Goal: Information Seeking & Learning: Learn about a topic

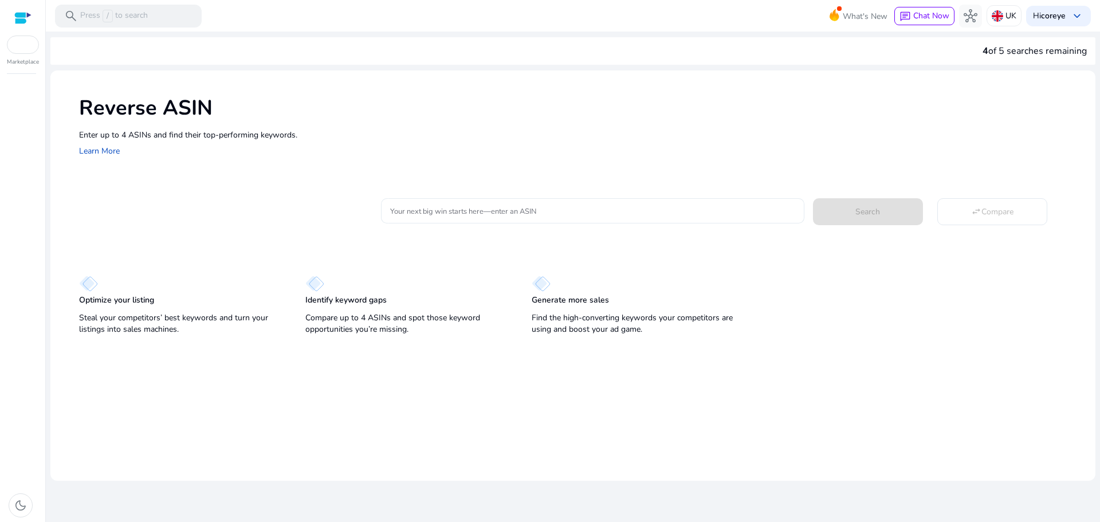
click at [505, 205] on input "Your next big win starts here—enter an ASIN" at bounding box center [592, 211] width 405 height 13
paste input "**********"
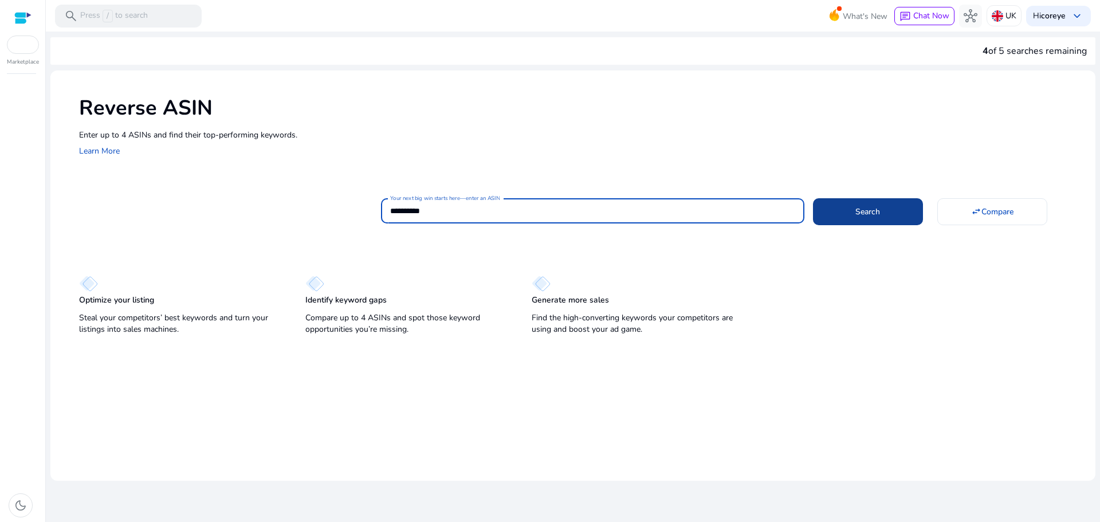
type input "**********"
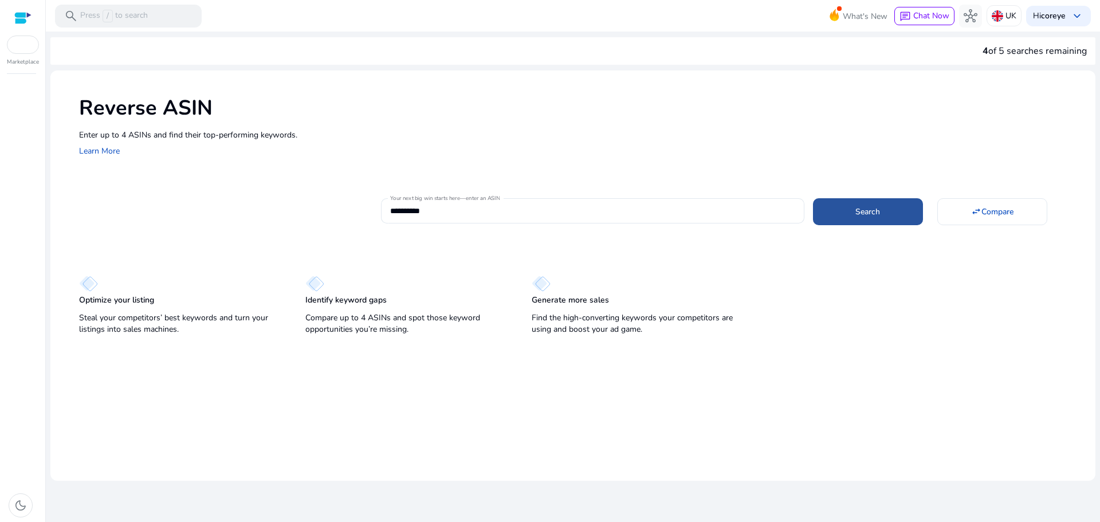
click at [839, 211] on span at bounding box center [868, 212] width 110 height 28
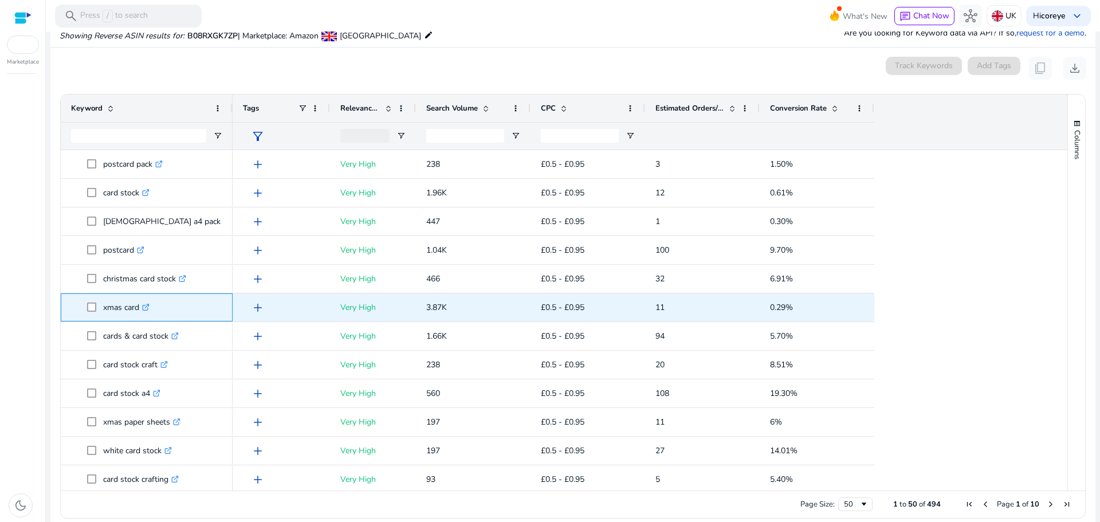
drag, startPoint x: 103, startPoint y: 305, endPoint x: 138, endPoint y: 310, distance: 35.8
click at [138, 310] on span "xmas card .st0{fill:#2c8af8}" at bounding box center [154, 307] width 135 height 23
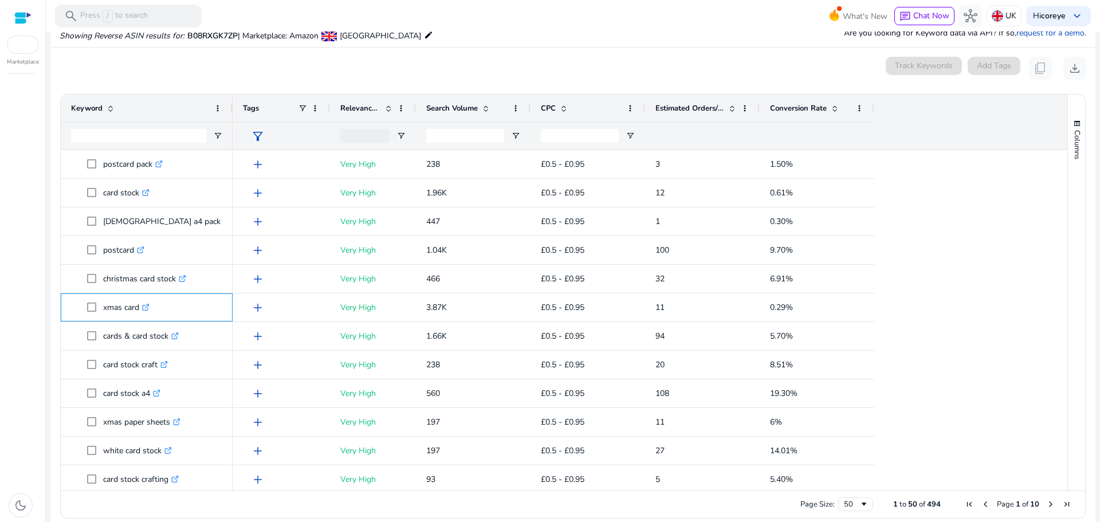
copy span "xmas card"
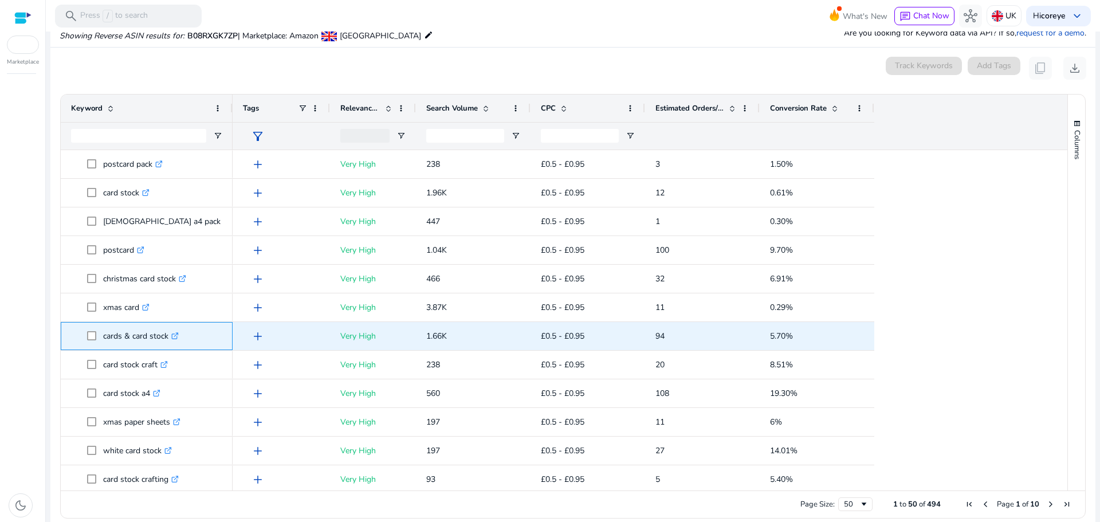
drag, startPoint x: 101, startPoint y: 338, endPoint x: 167, endPoint y: 336, distance: 66.5
click at [167, 336] on span "cards & card stock .st0{fill:#2c8af8}" at bounding box center [154, 335] width 135 height 23
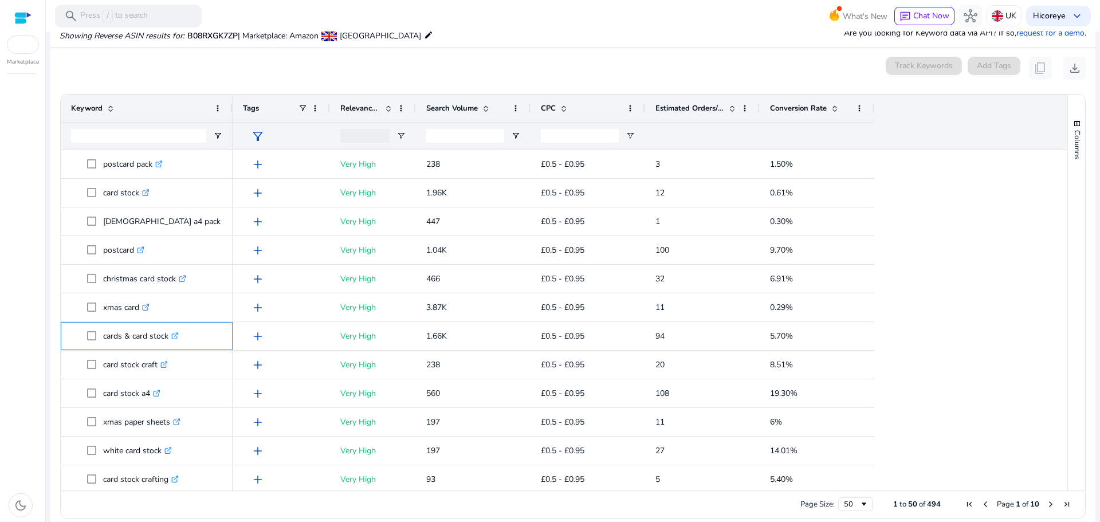
copy span "cards & card stock"
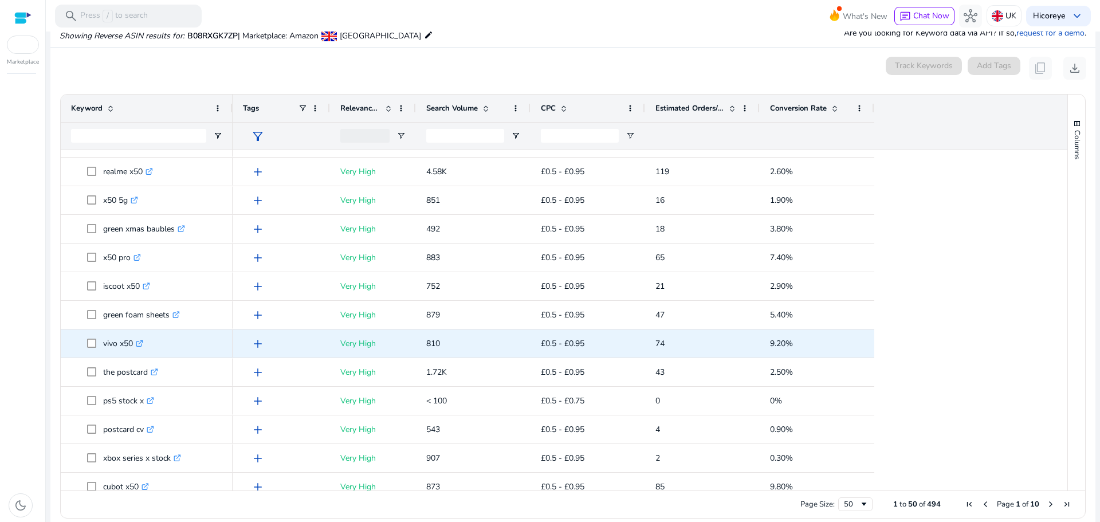
scroll to position [401, 0]
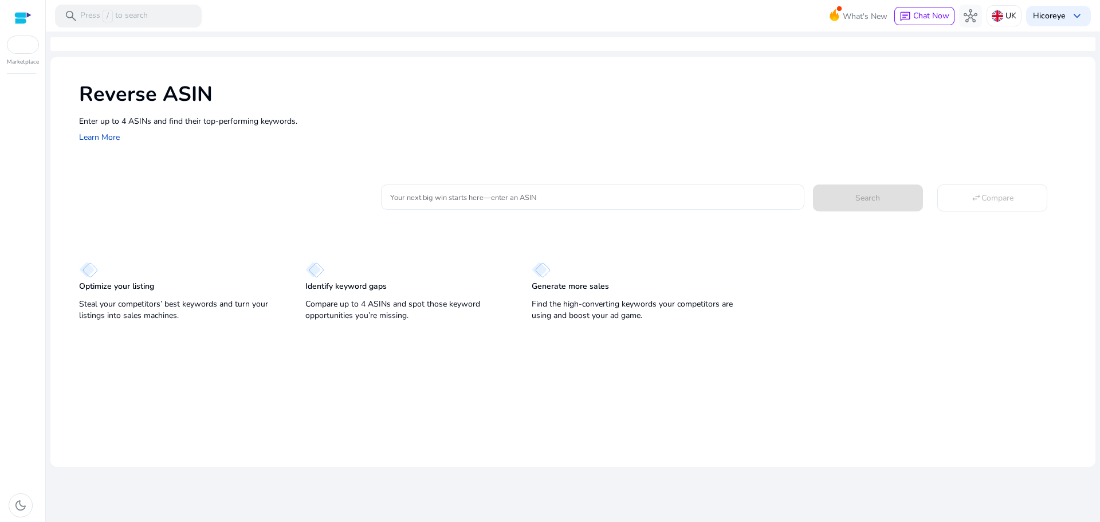
click at [432, 193] on input "Your next big win starts here—enter an ASIN" at bounding box center [592, 197] width 405 height 13
paste input "**********"
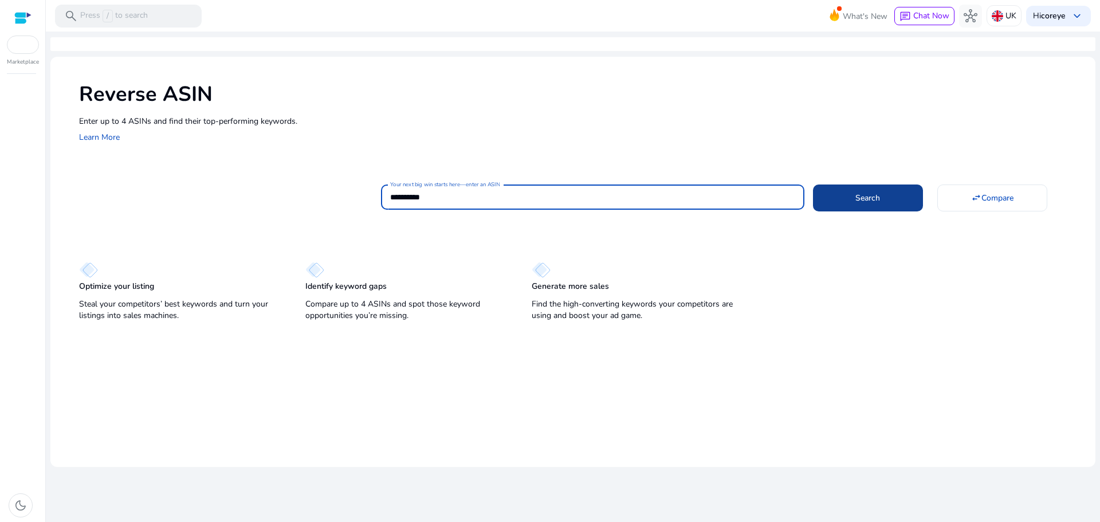
type input "**********"
click at [879, 207] on span at bounding box center [868, 198] width 110 height 28
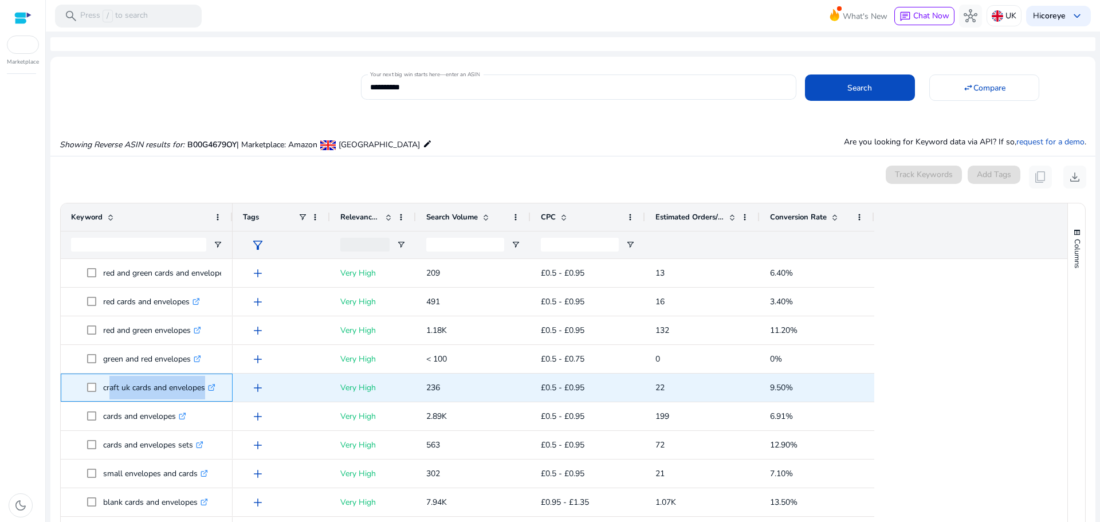
drag, startPoint x: 105, startPoint y: 390, endPoint x: 202, endPoint y: 389, distance: 96.3
click at [202, 389] on p "craft uk cards and envelopes .st0{fill:#2c8af8}" at bounding box center [159, 387] width 112 height 23
click at [91, 390] on span "craft uk cards and envelopes .st0{fill:#2c8af8}" at bounding box center [154, 387] width 135 height 23
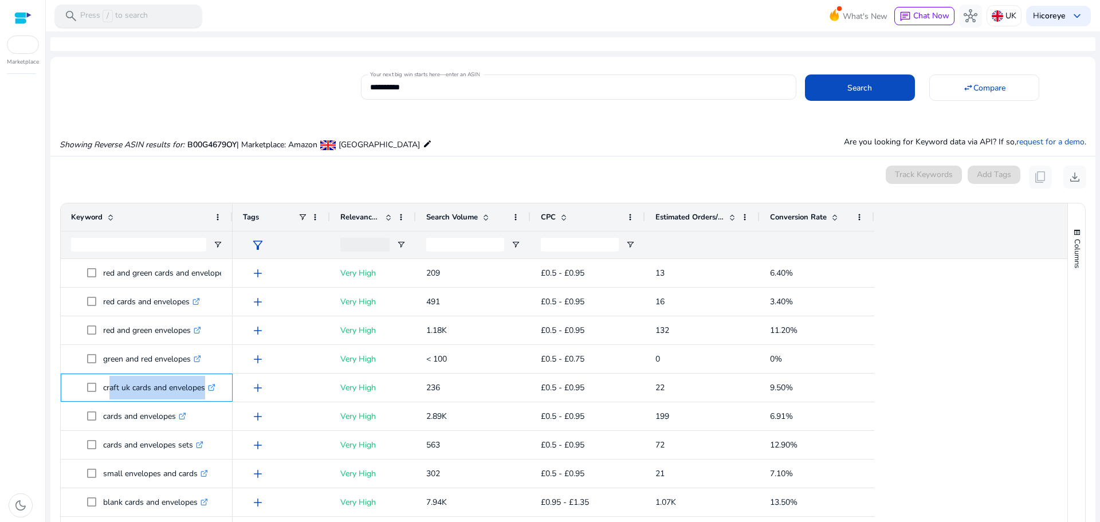
copy span "craft uk cards and envelopes"
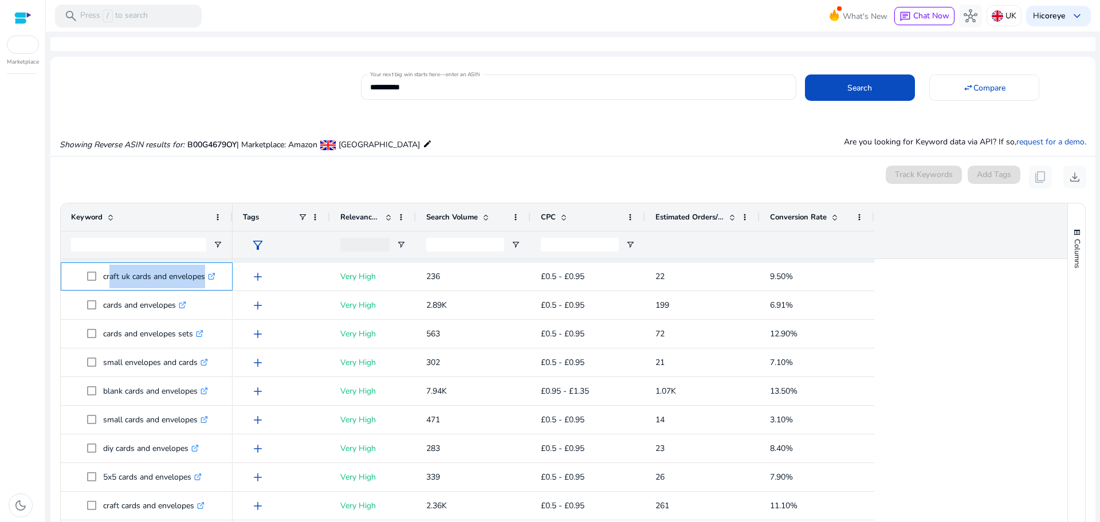
scroll to position [115, 0]
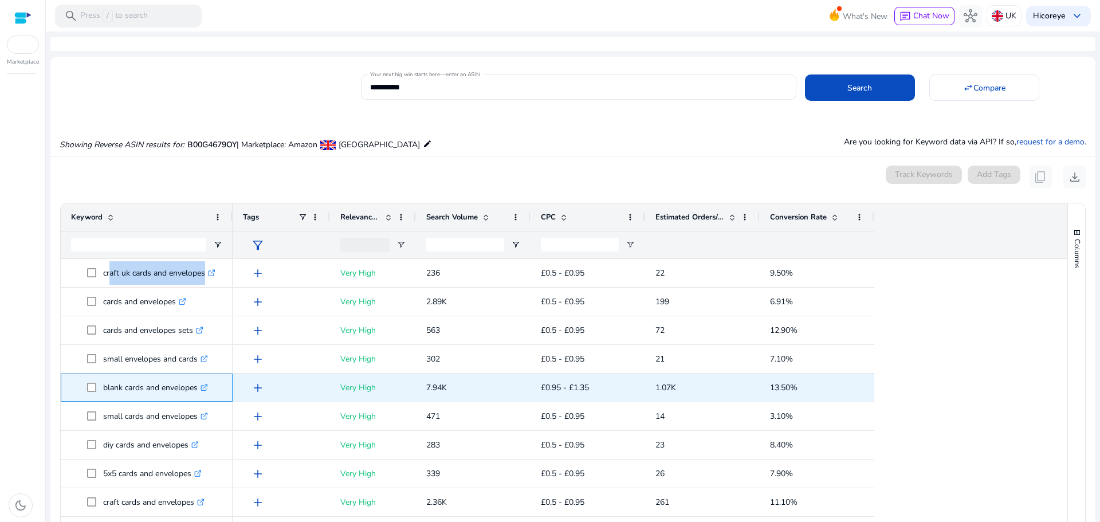
drag, startPoint x: 104, startPoint y: 382, endPoint x: 199, endPoint y: 382, distance: 95.1
click at [199, 382] on p "blank cards and envelopes .st0{fill:#2c8af8}" at bounding box center [155, 387] width 105 height 23
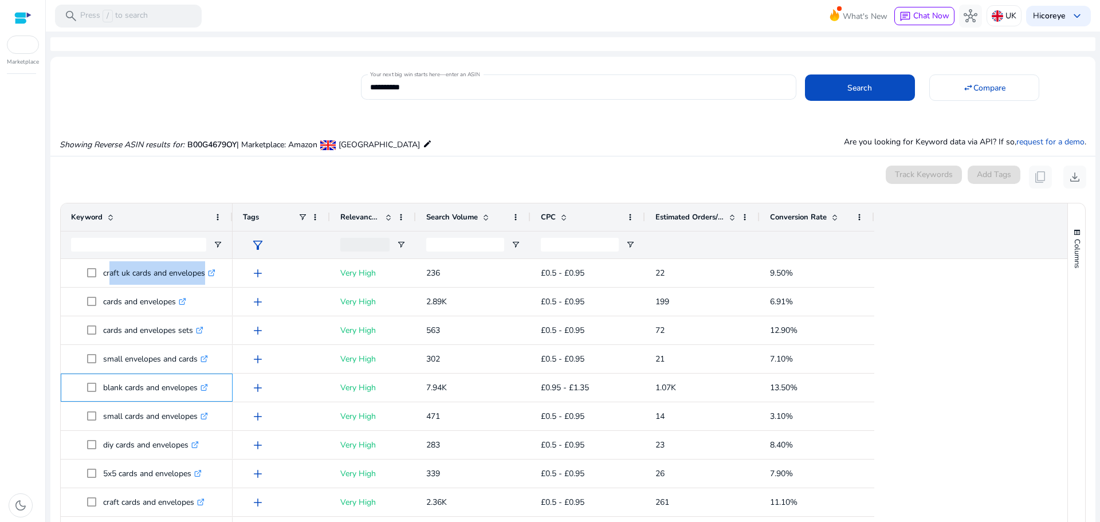
copy p "blank cards and envelopes"
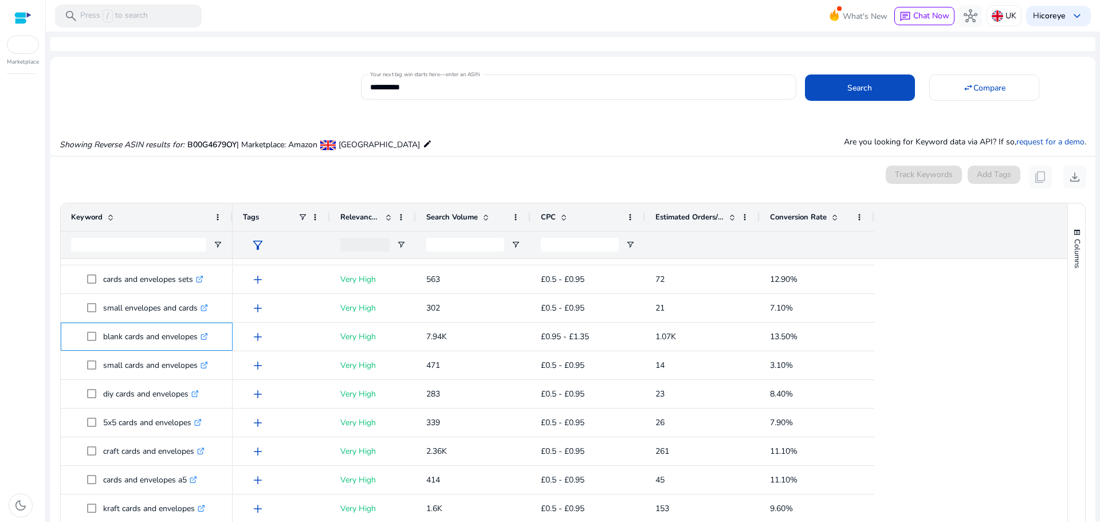
scroll to position [229, 0]
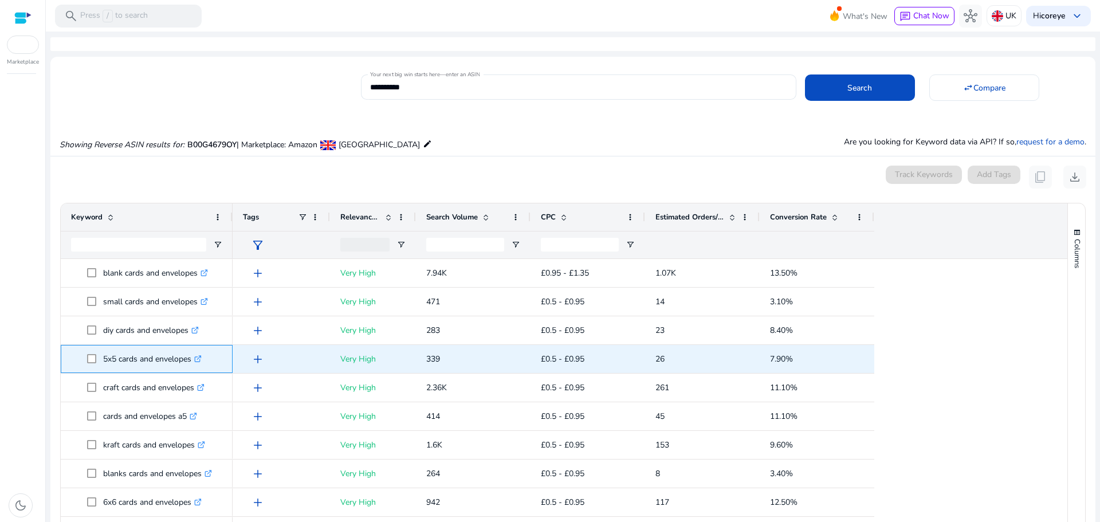
drag, startPoint x: 101, startPoint y: 362, endPoint x: 193, endPoint y: 359, distance: 92.3
click at [193, 359] on span "5x5 cards and envelopes .st0{fill:#2c8af8}" at bounding box center [154, 358] width 135 height 23
copy span "5x5 cards and envelopes"
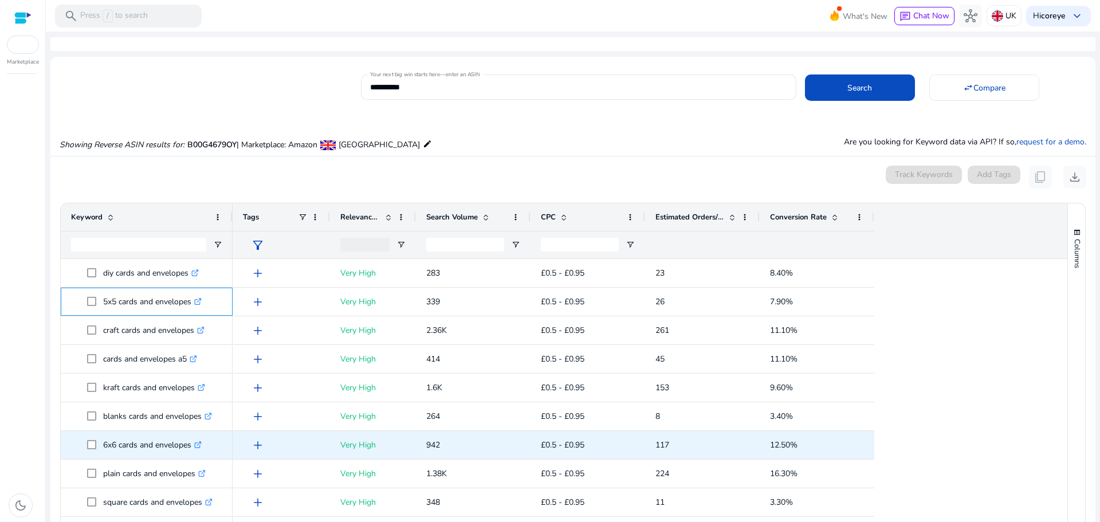
scroll to position [344, 0]
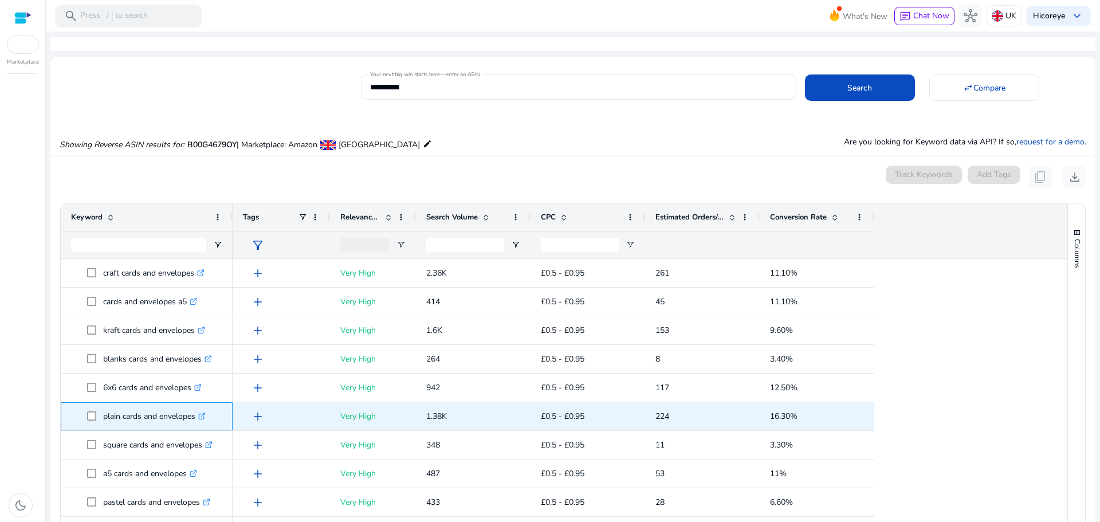
drag, startPoint x: 103, startPoint y: 419, endPoint x: 196, endPoint y: 412, distance: 93.1
click at [196, 412] on p "plain cards and envelopes .st0{fill:#2c8af8}" at bounding box center [154, 416] width 103 height 23
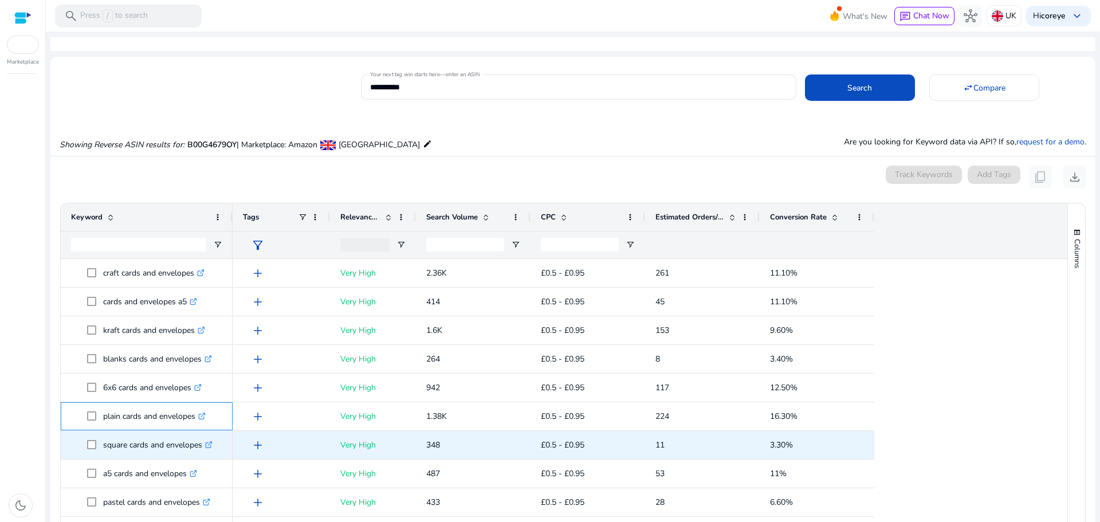
copy p "plain cards and envelopes"
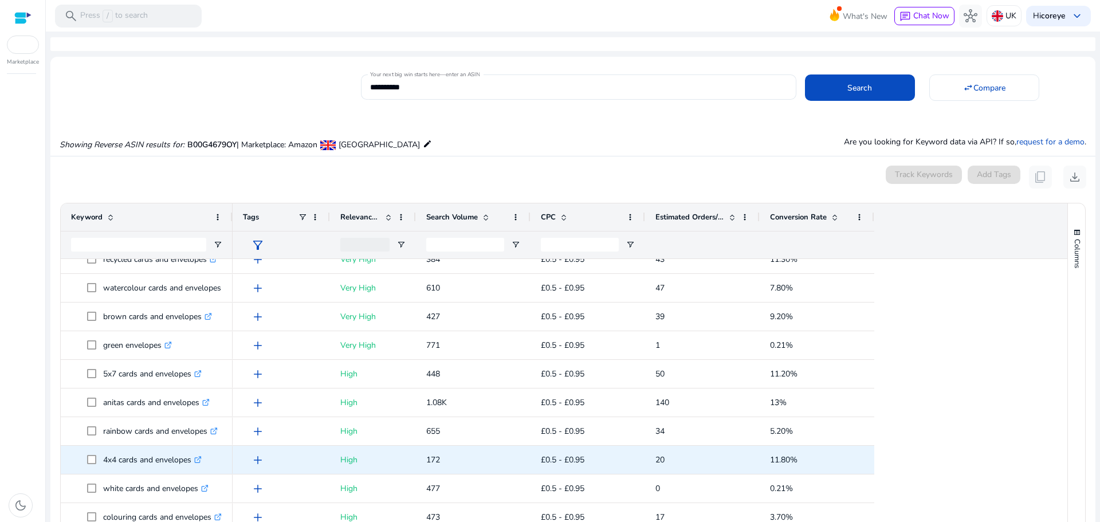
scroll to position [685, 0]
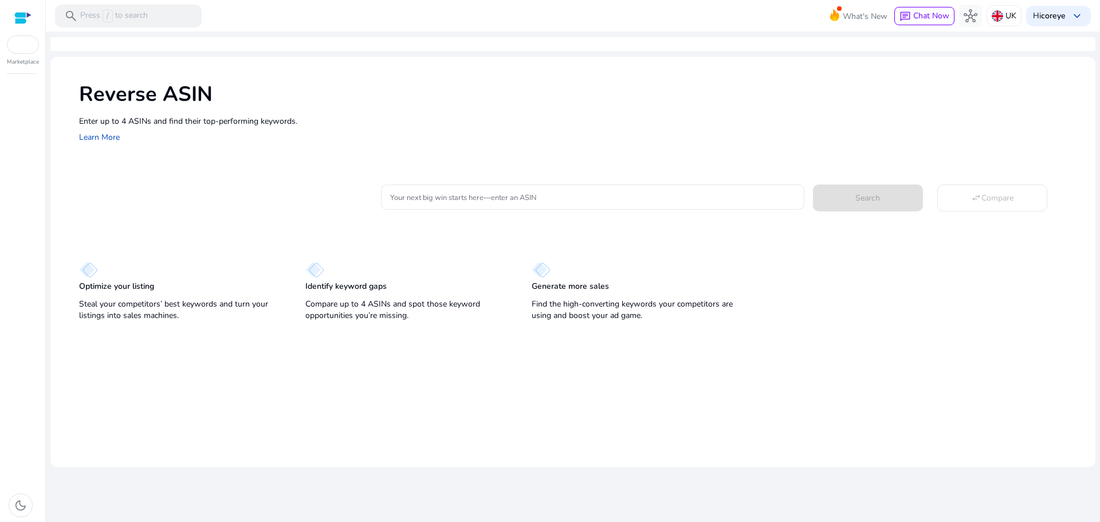
click at [474, 184] on div "Your next big win starts here—enter an ASIN Search swap_horiz Compare" at bounding box center [733, 196] width 705 height 28
click at [487, 197] on input "Your next big win starts here—enter an ASIN" at bounding box center [592, 197] width 405 height 13
paste input "**********"
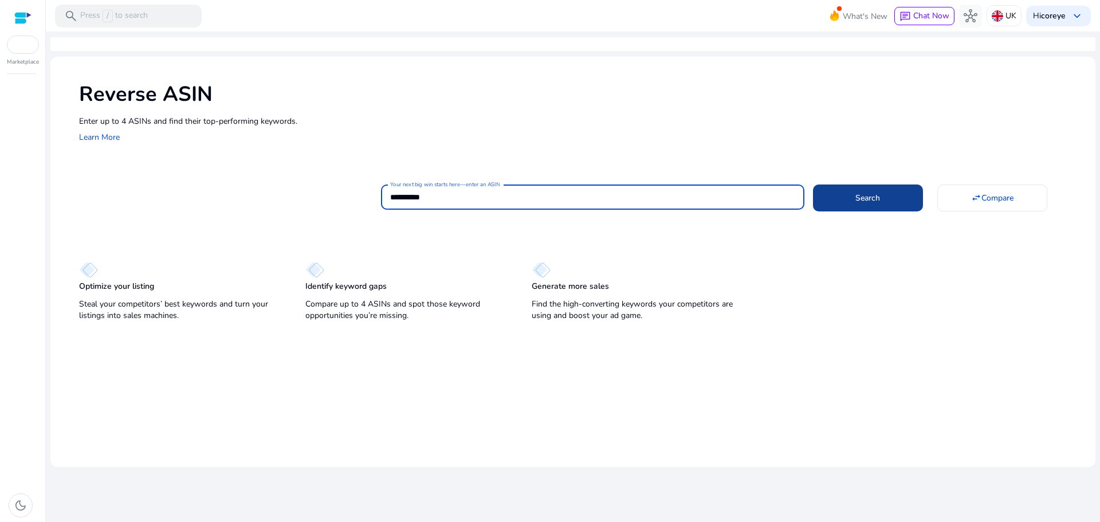
type input "**********"
click at [873, 209] on span at bounding box center [868, 198] width 110 height 28
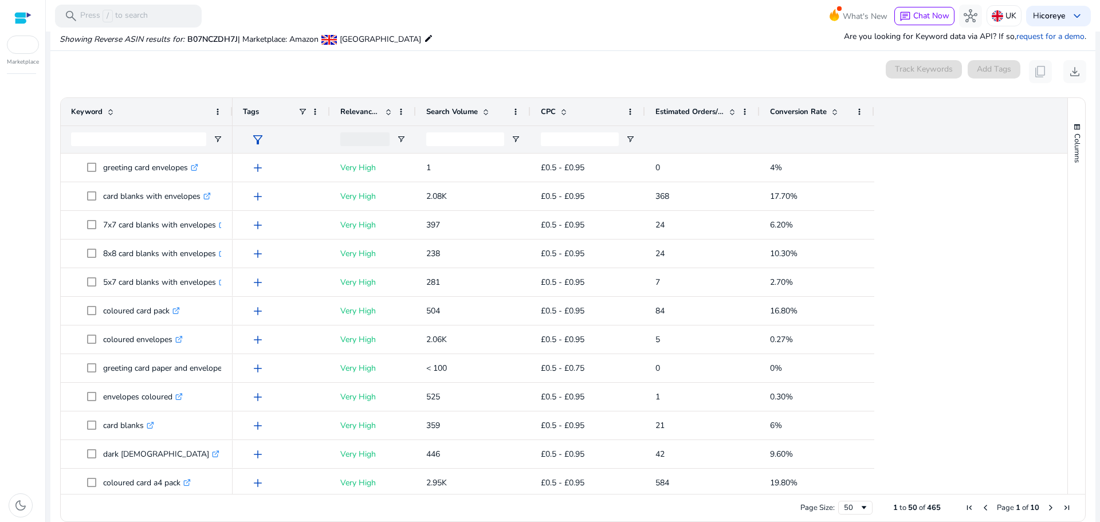
scroll to position [109, 0]
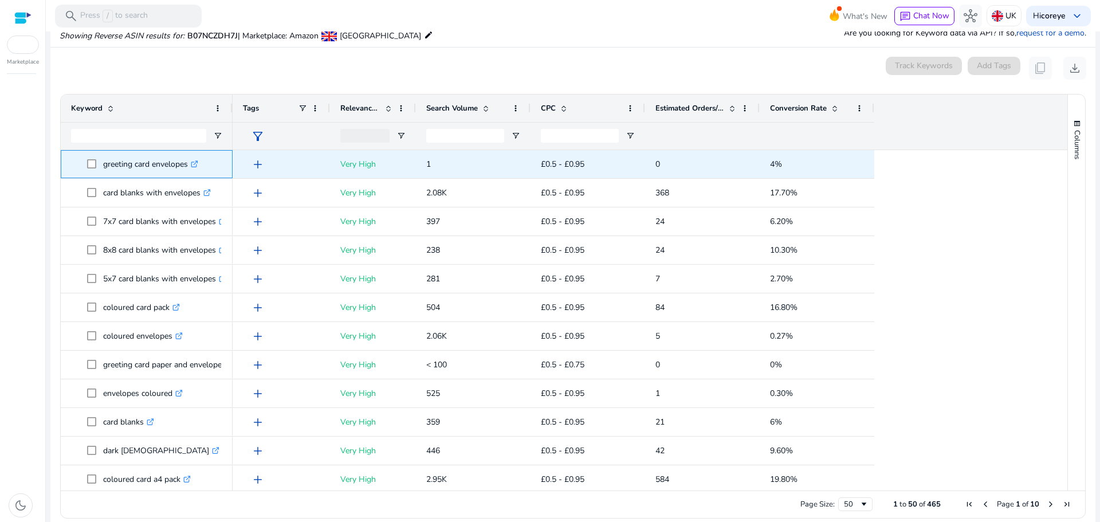
drag, startPoint x: 104, startPoint y: 163, endPoint x: 190, endPoint y: 177, distance: 87.1
click at [190, 177] on div "greeting card envelopes .st0{fill:#2c8af8}" at bounding box center [146, 164] width 151 height 27
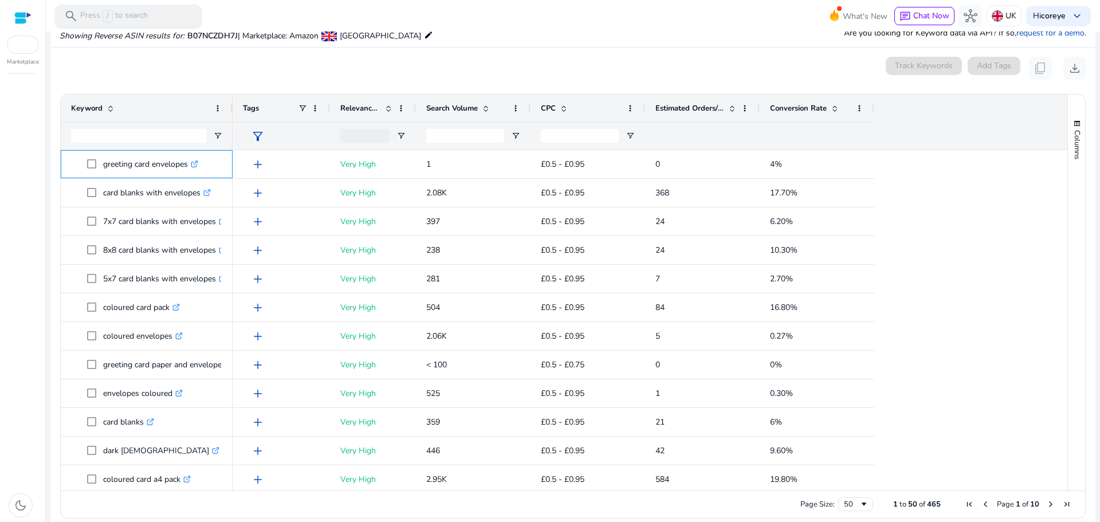
copy p "greeting card envelopes"
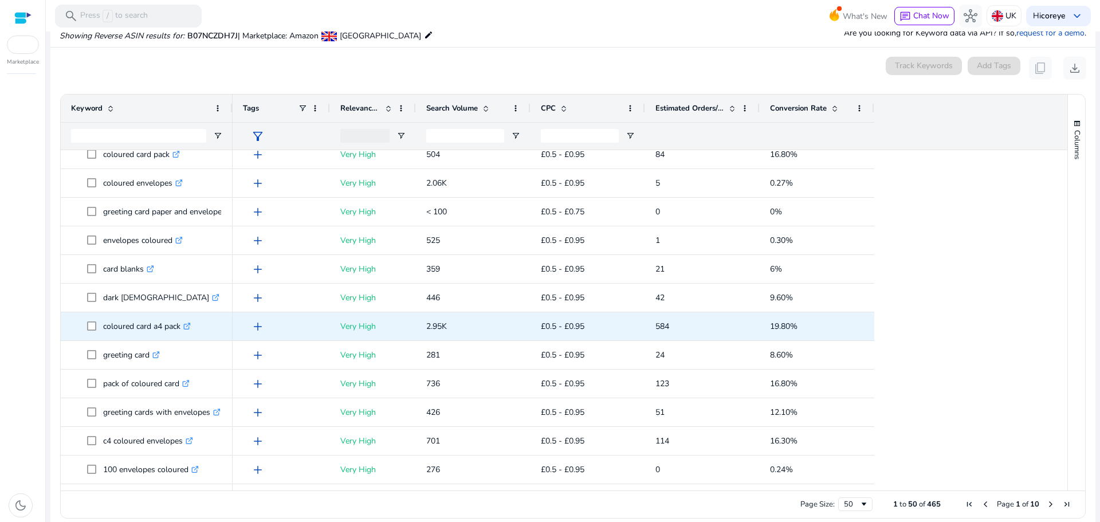
scroll to position [172, 0]
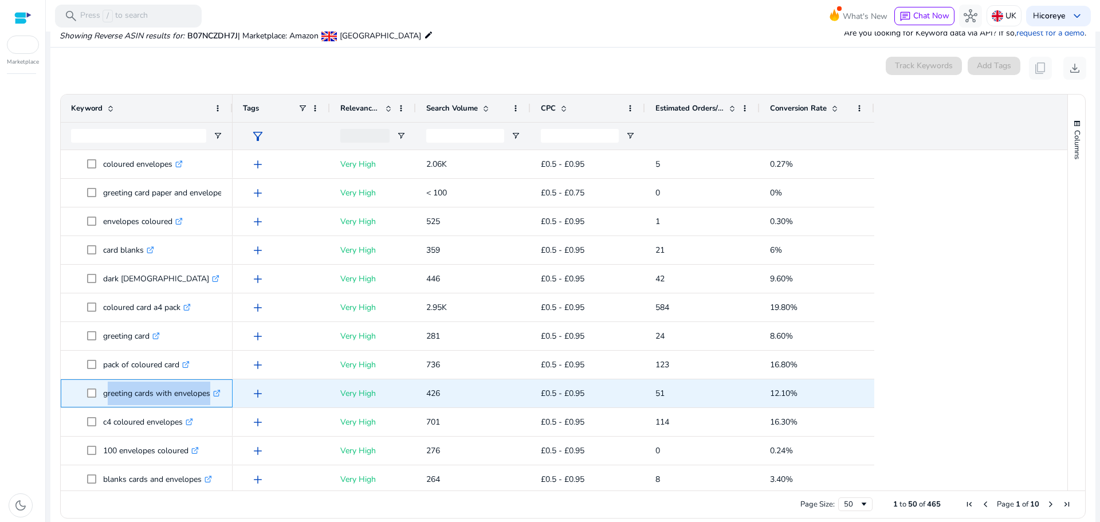
drag, startPoint x: 104, startPoint y: 393, endPoint x: 209, endPoint y: 397, distance: 105.5
click at [209, 397] on p "greeting cards with envelopes .st0{fill:#2c8af8}" at bounding box center [161, 393] width 117 height 23
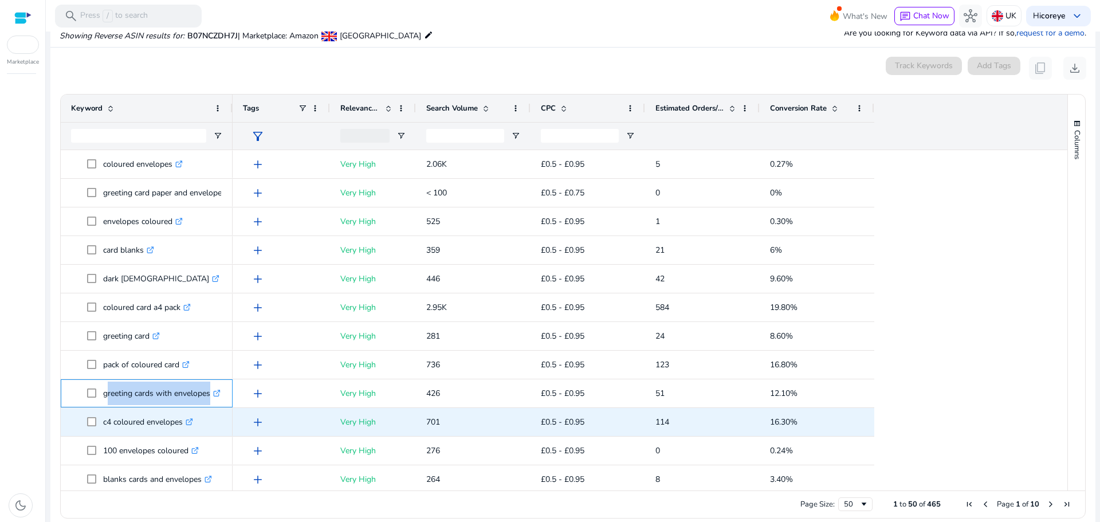
copy p "greeting cards with envelope"
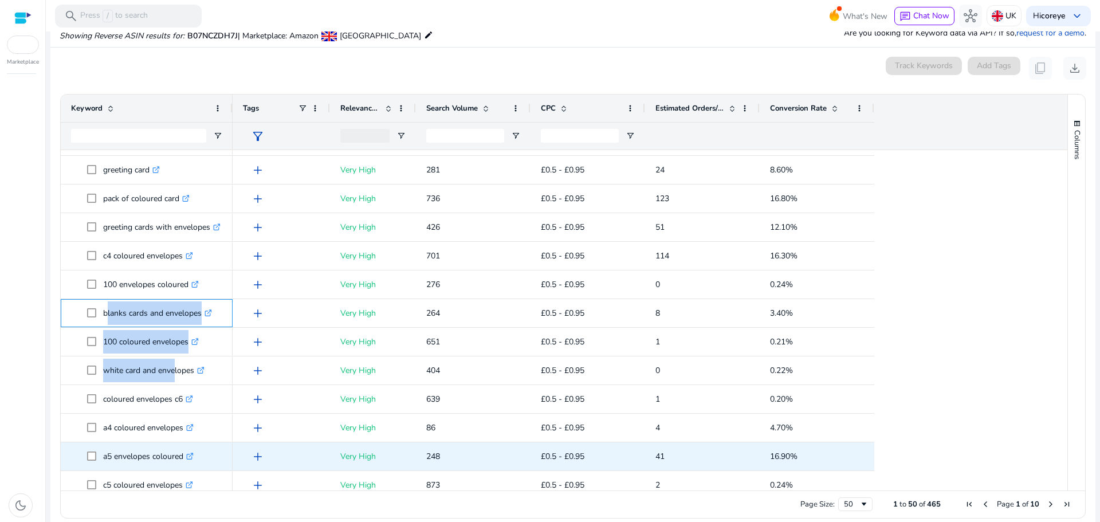
scroll to position [341, 0]
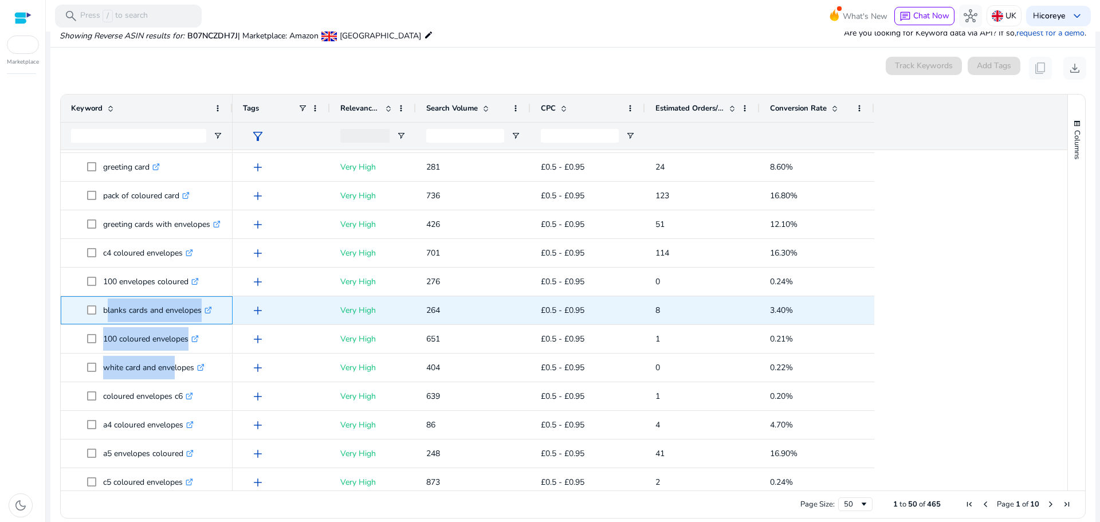
drag, startPoint x: 103, startPoint y: 483, endPoint x: 204, endPoint y: 321, distance: 190.5
click at [204, 321] on p "blanks cards and envelopes .st0{fill:#2c8af8}" at bounding box center [157, 310] width 109 height 23
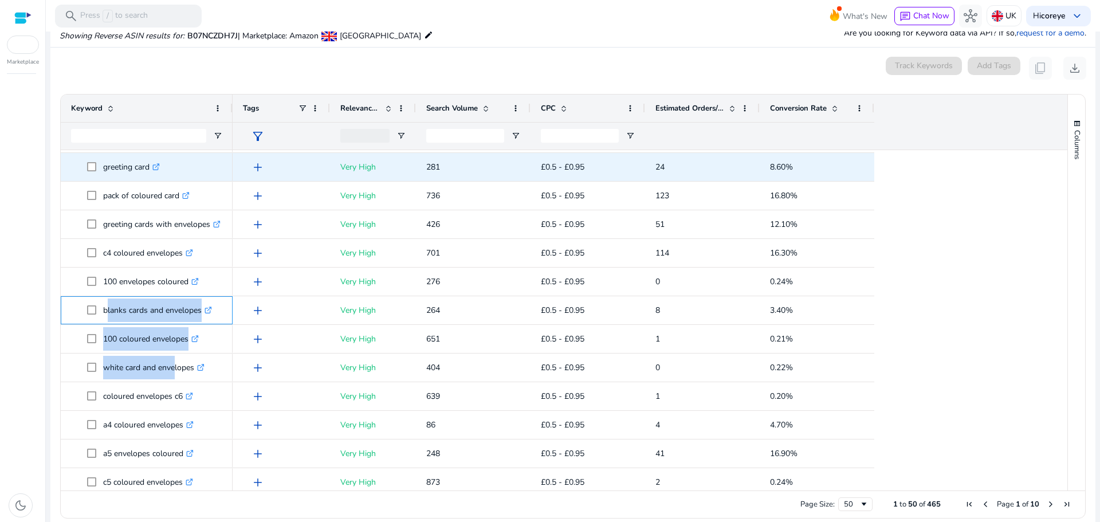
copy p "blanks cards and envelopes"
